Goal: Information Seeking & Learning: Learn about a topic

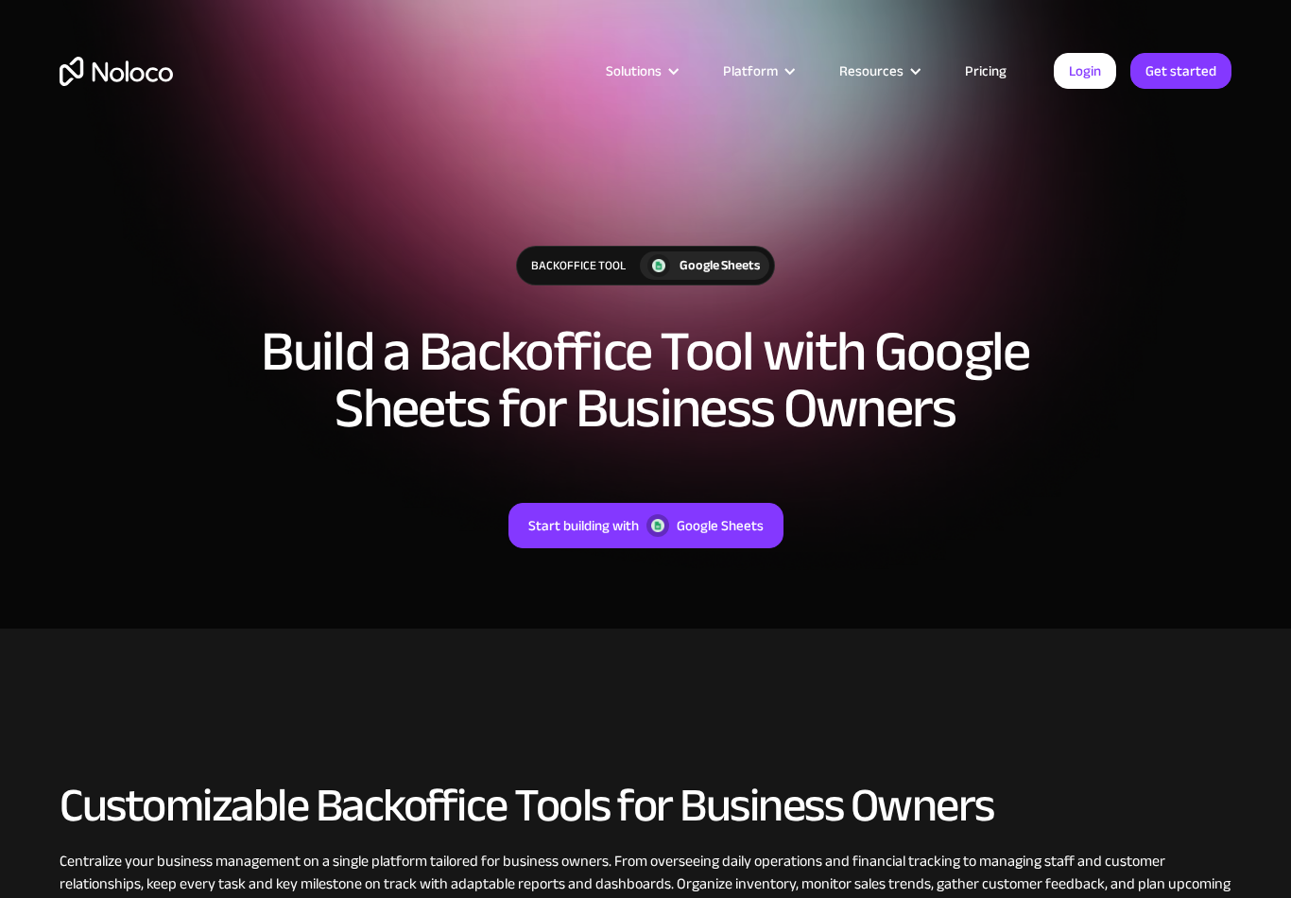
click at [655, 73] on div "Solutions" at bounding box center [634, 71] width 56 height 25
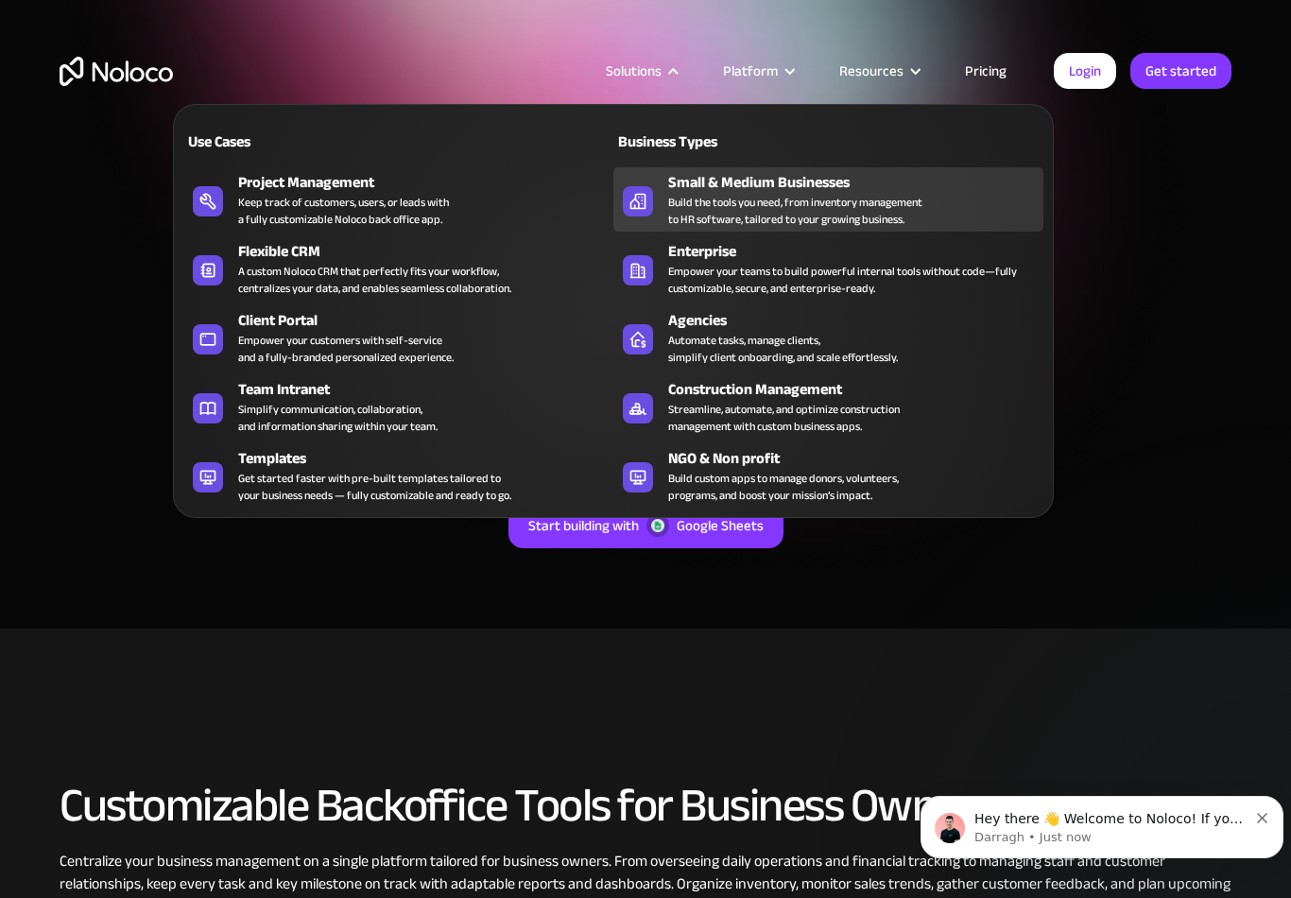
click at [767, 204] on div "Build the tools you need, from inventory management to HR software, tailored to…" at bounding box center [795, 211] width 254 height 34
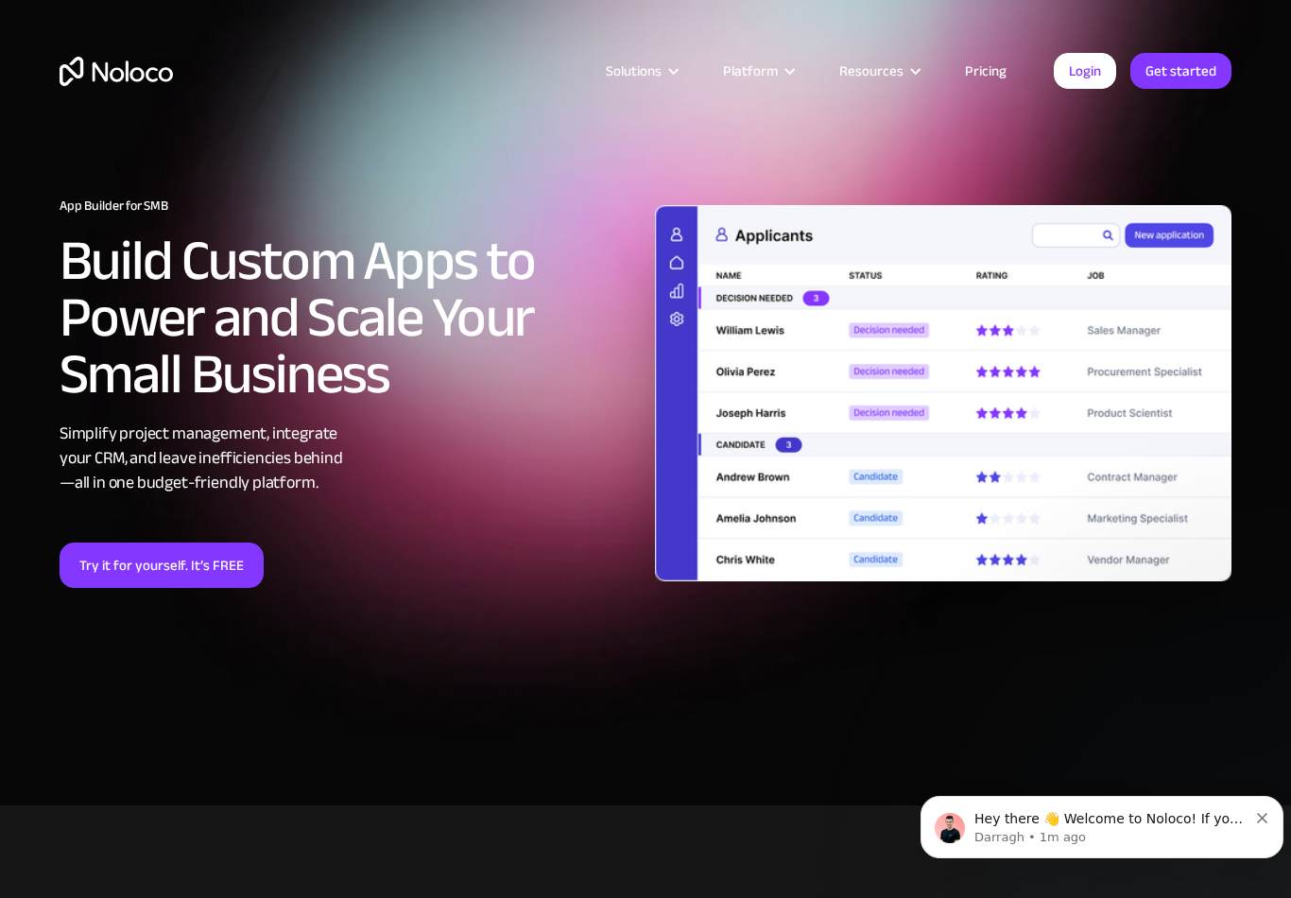
click at [769, 61] on div "Platform" at bounding box center [750, 71] width 55 height 25
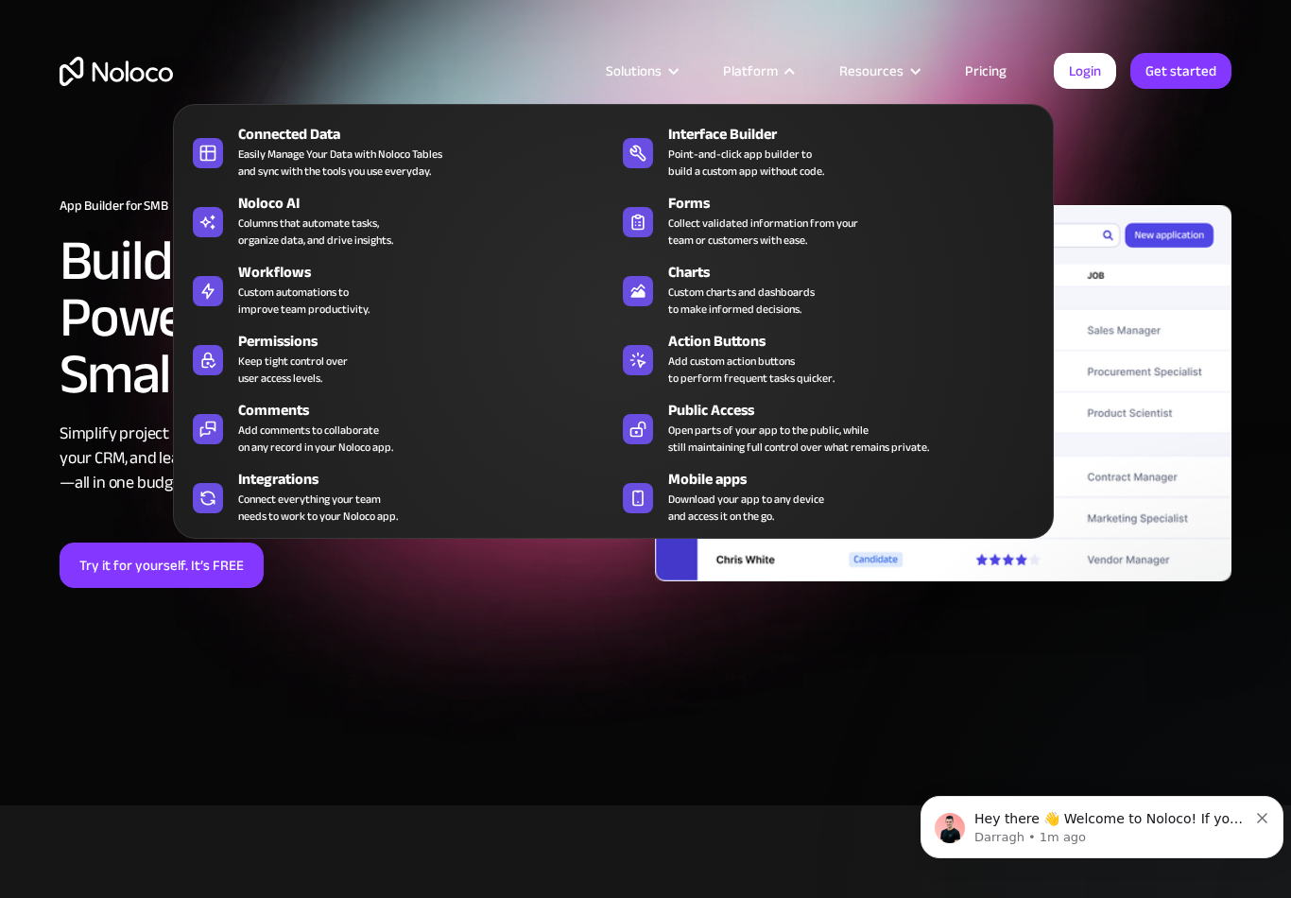
click at [877, 76] on div "Resources" at bounding box center [871, 71] width 64 height 25
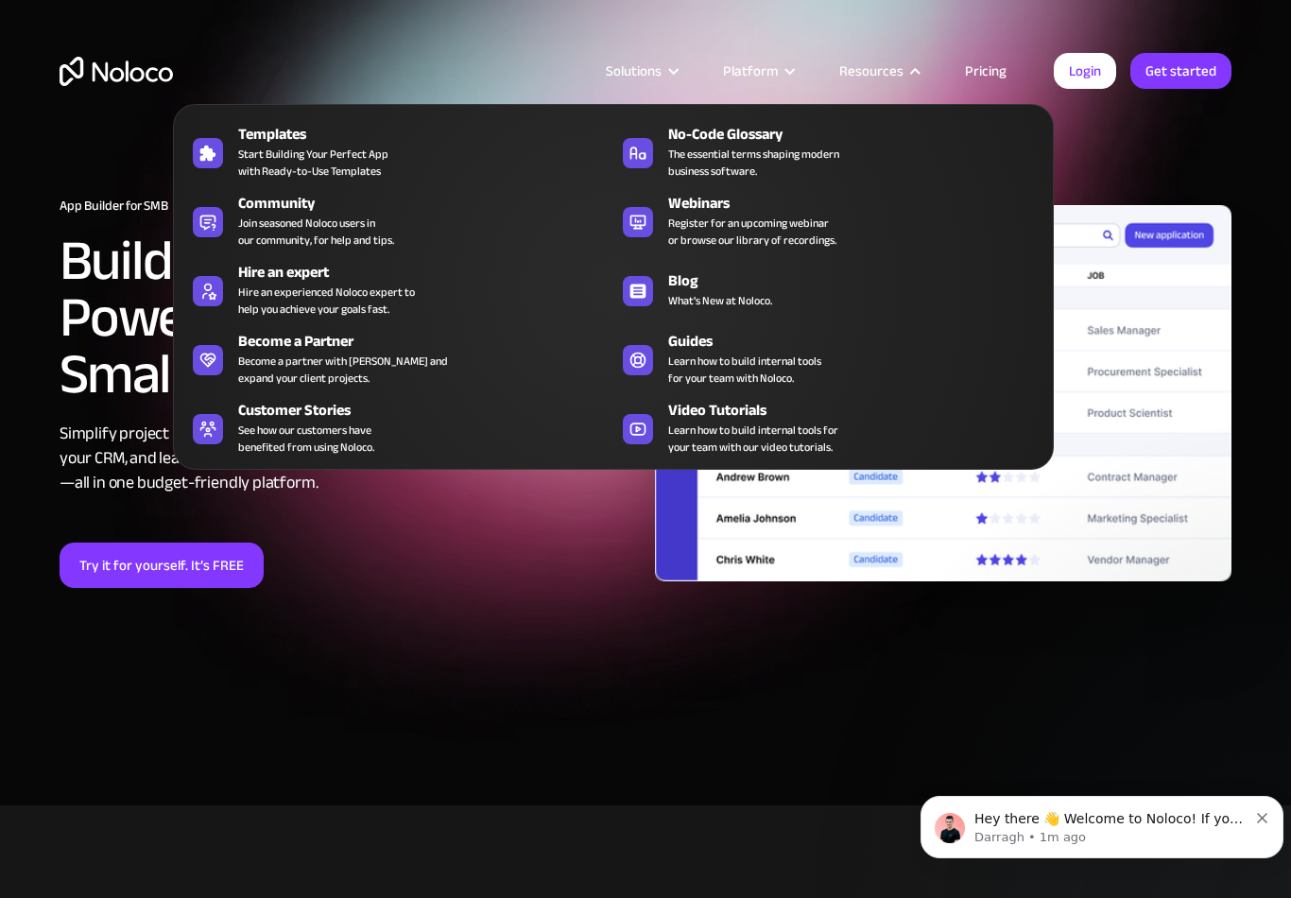
click at [1000, 75] on link "Pricing" at bounding box center [986, 71] width 89 height 25
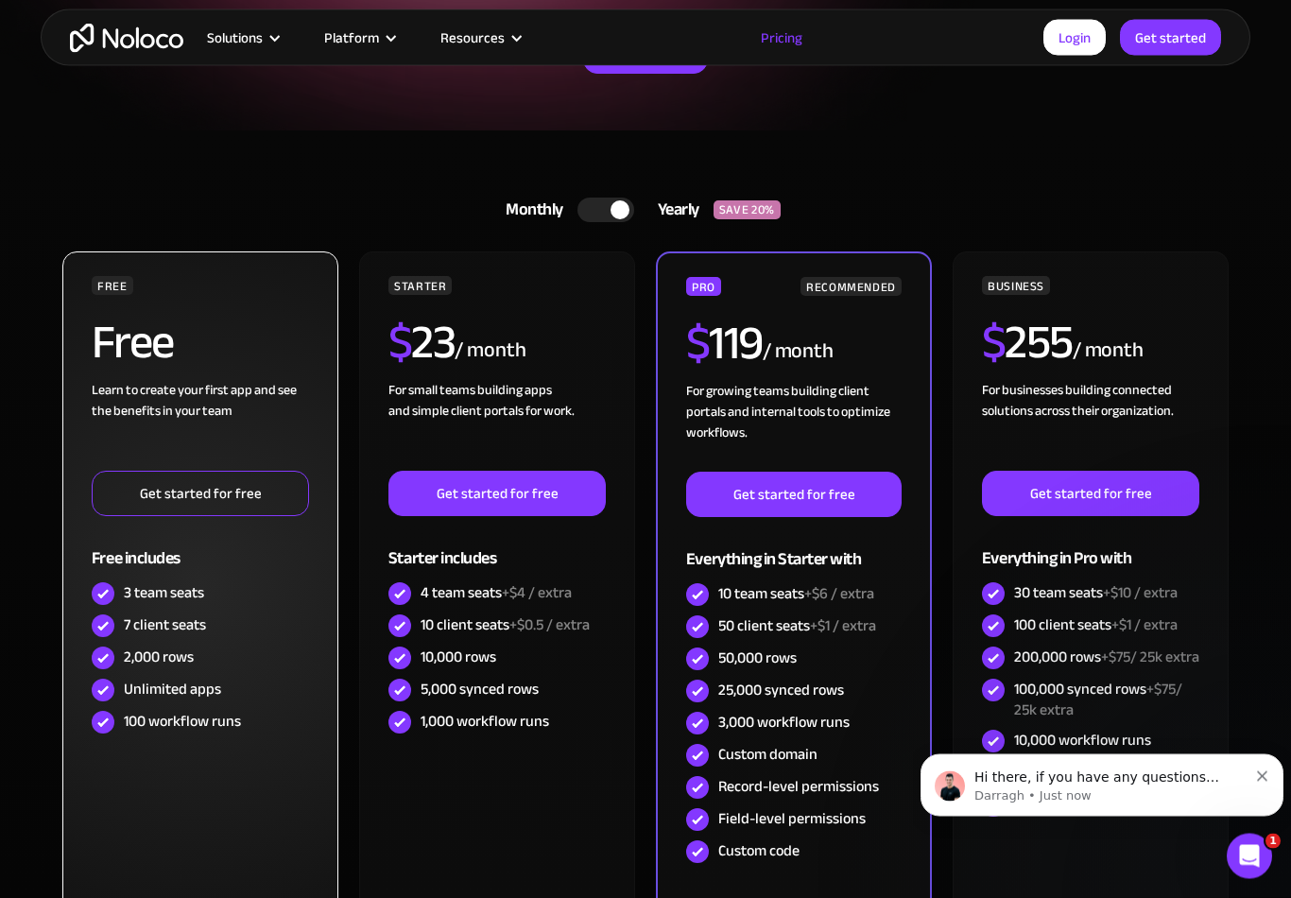
scroll to position [331, 0]
click at [182, 497] on link "Get started for free" at bounding box center [200, 493] width 217 height 45
